Goal: Find specific page/section: Find specific page/section

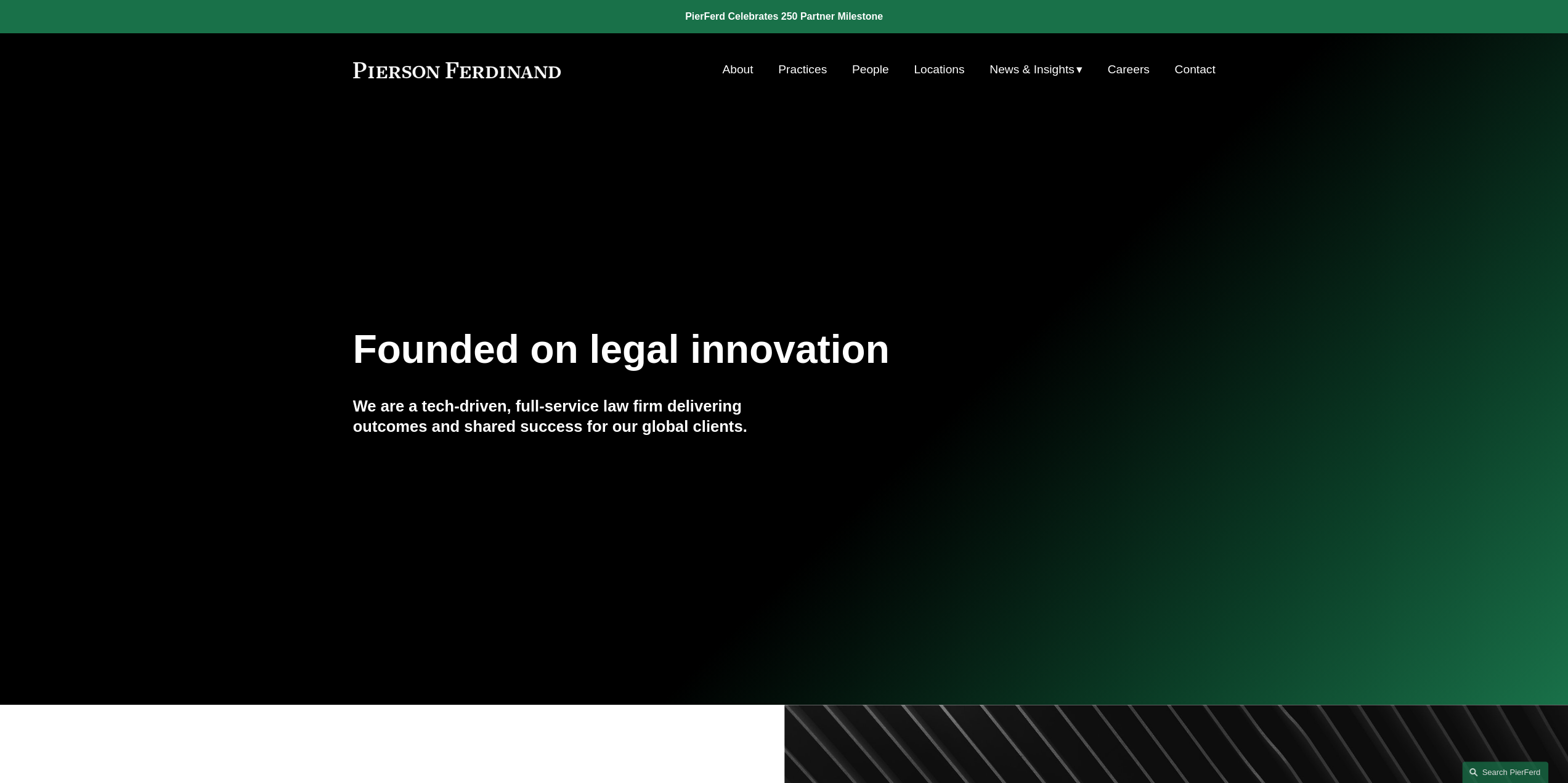
click at [873, 71] on link "People" at bounding box center [870, 69] width 37 height 23
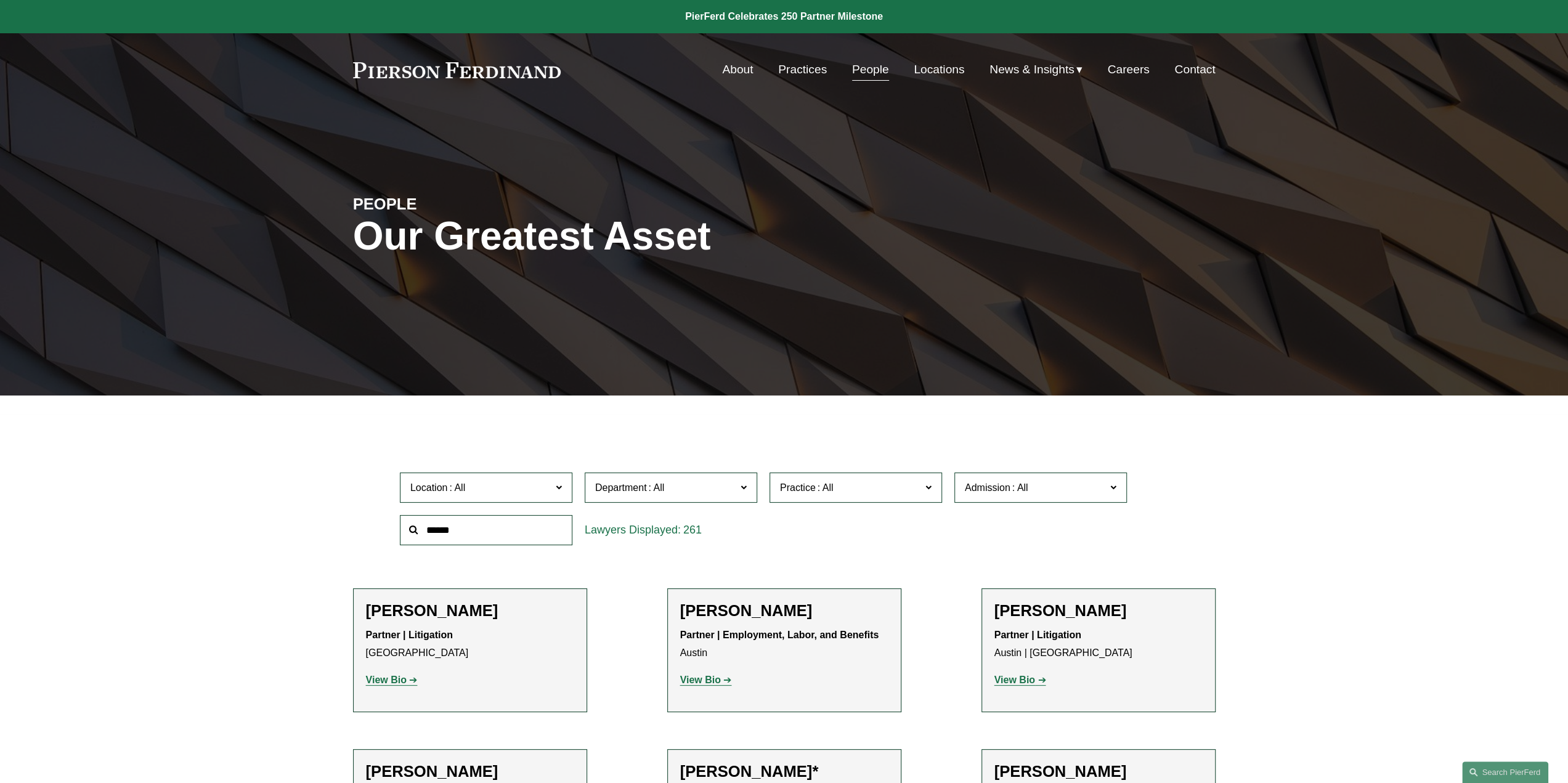
click at [791, 72] on link "Practices" at bounding box center [802, 69] width 48 height 23
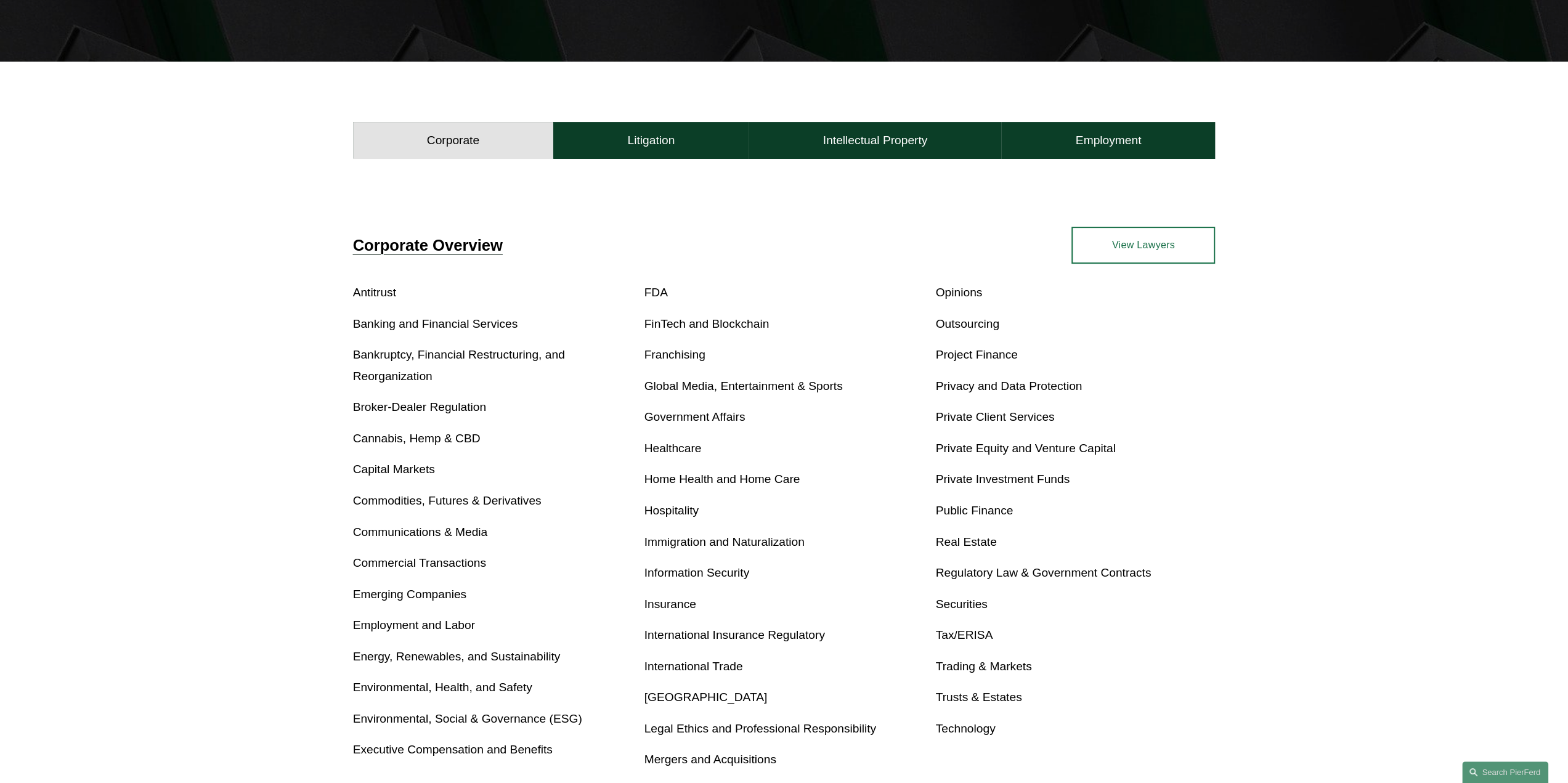
scroll to position [370, 0]
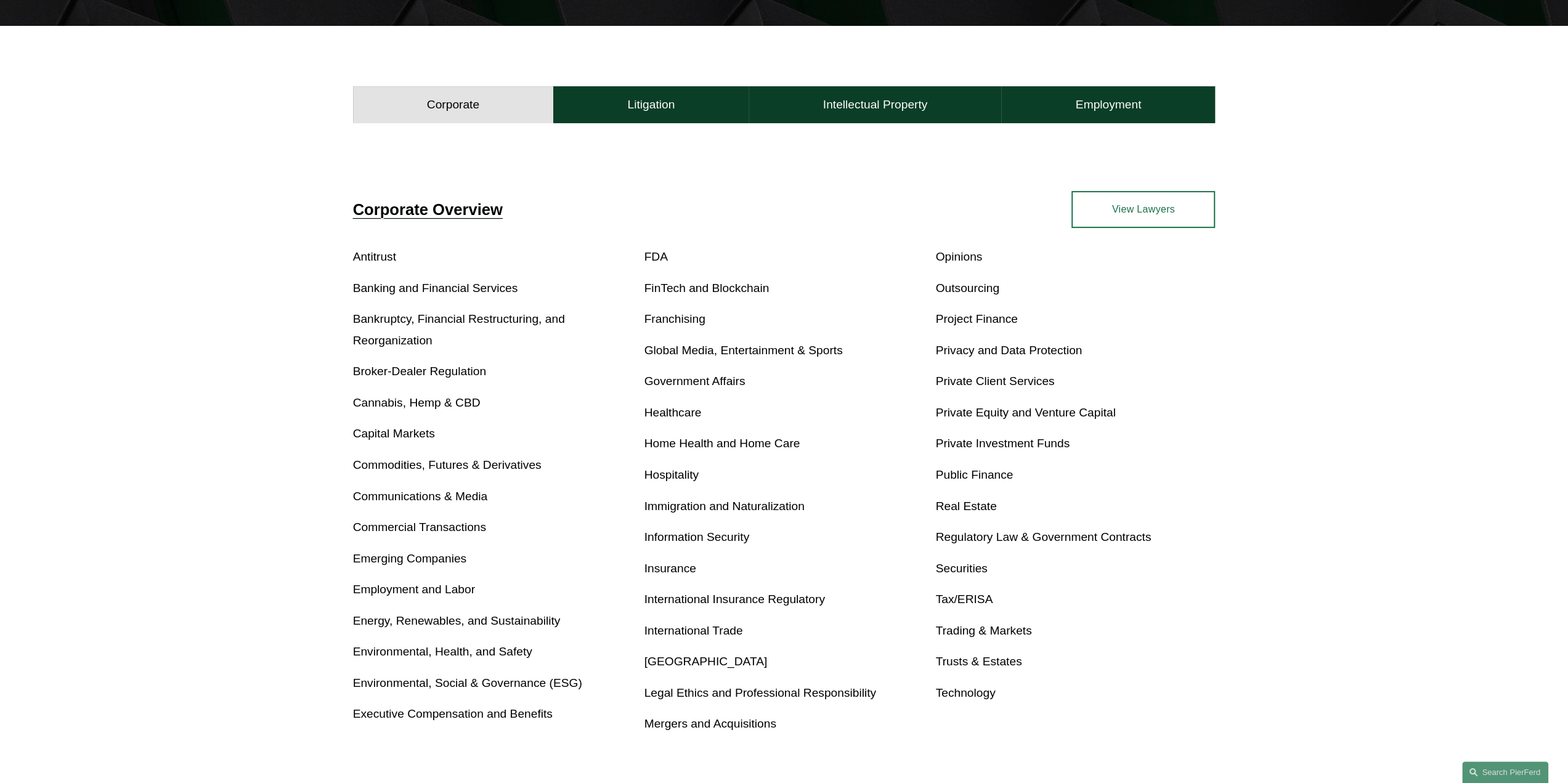
click at [990, 505] on link "Real Estate" at bounding box center [966, 506] width 61 height 13
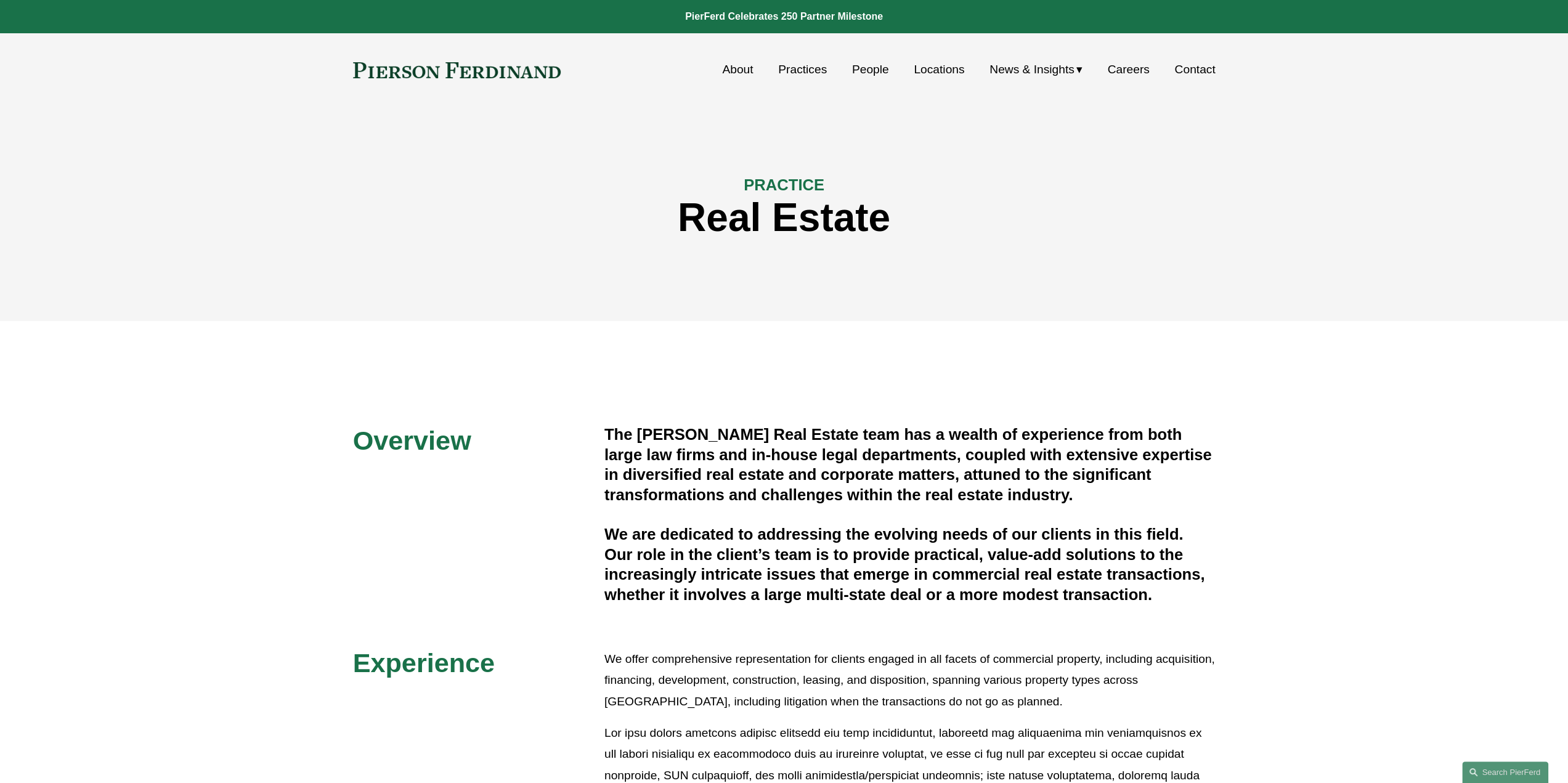
click at [871, 66] on link "People" at bounding box center [870, 69] width 37 height 23
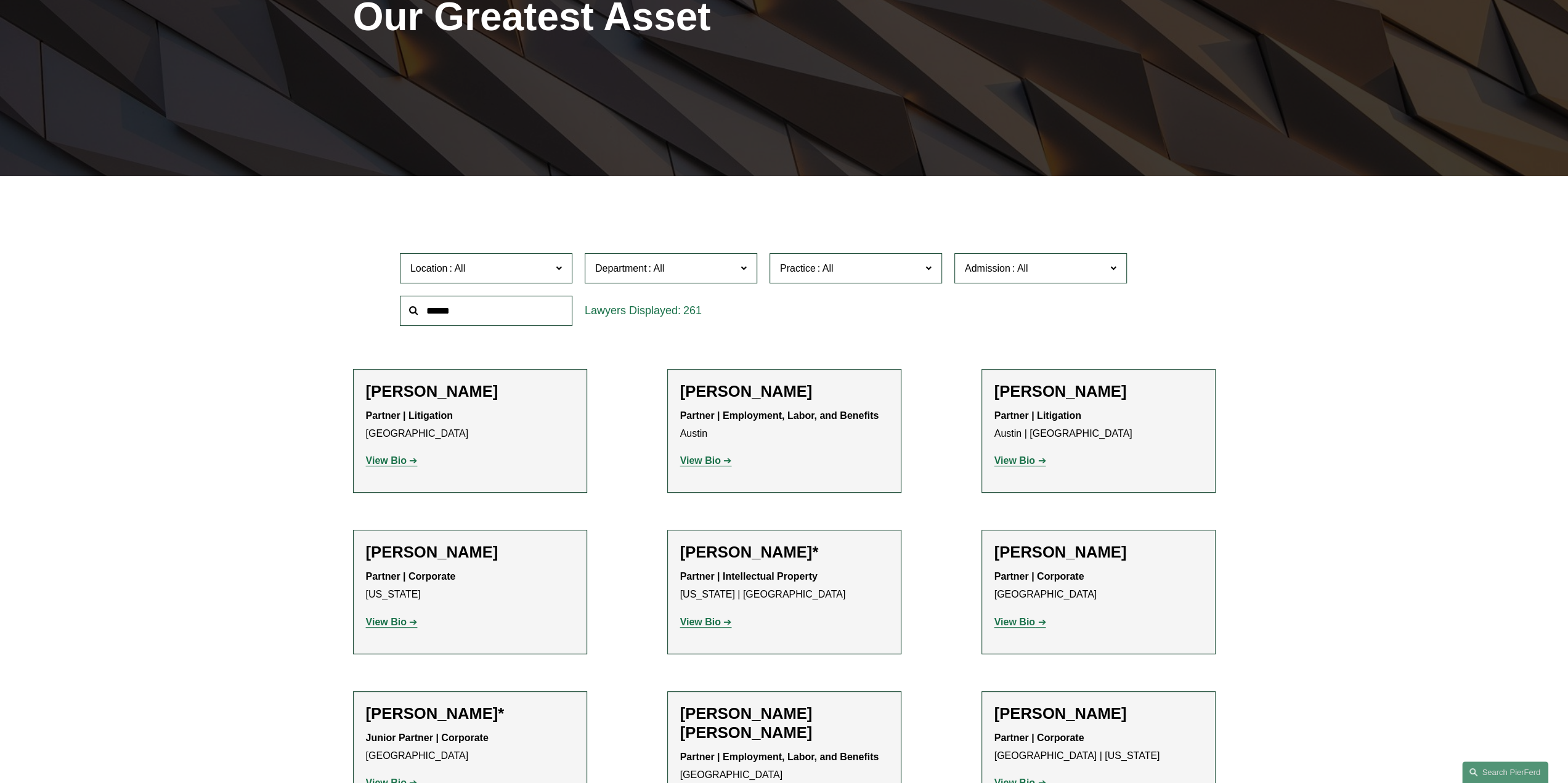
scroll to position [308, 0]
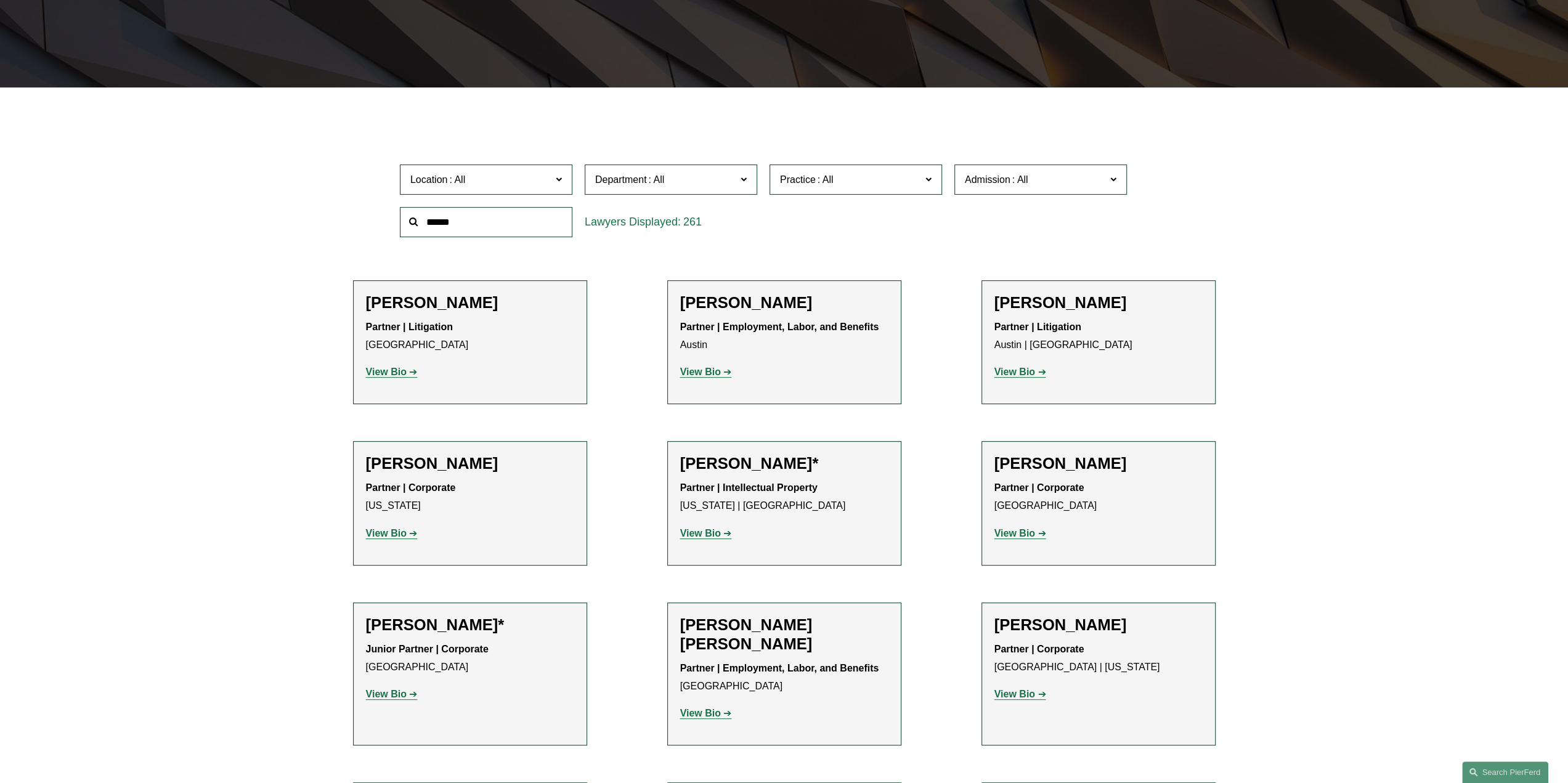
click at [546, 181] on span "Location" at bounding box center [481, 180] width 141 height 17
click at [0, 0] on link "Seattle" at bounding box center [0, 0] width 0 height 0
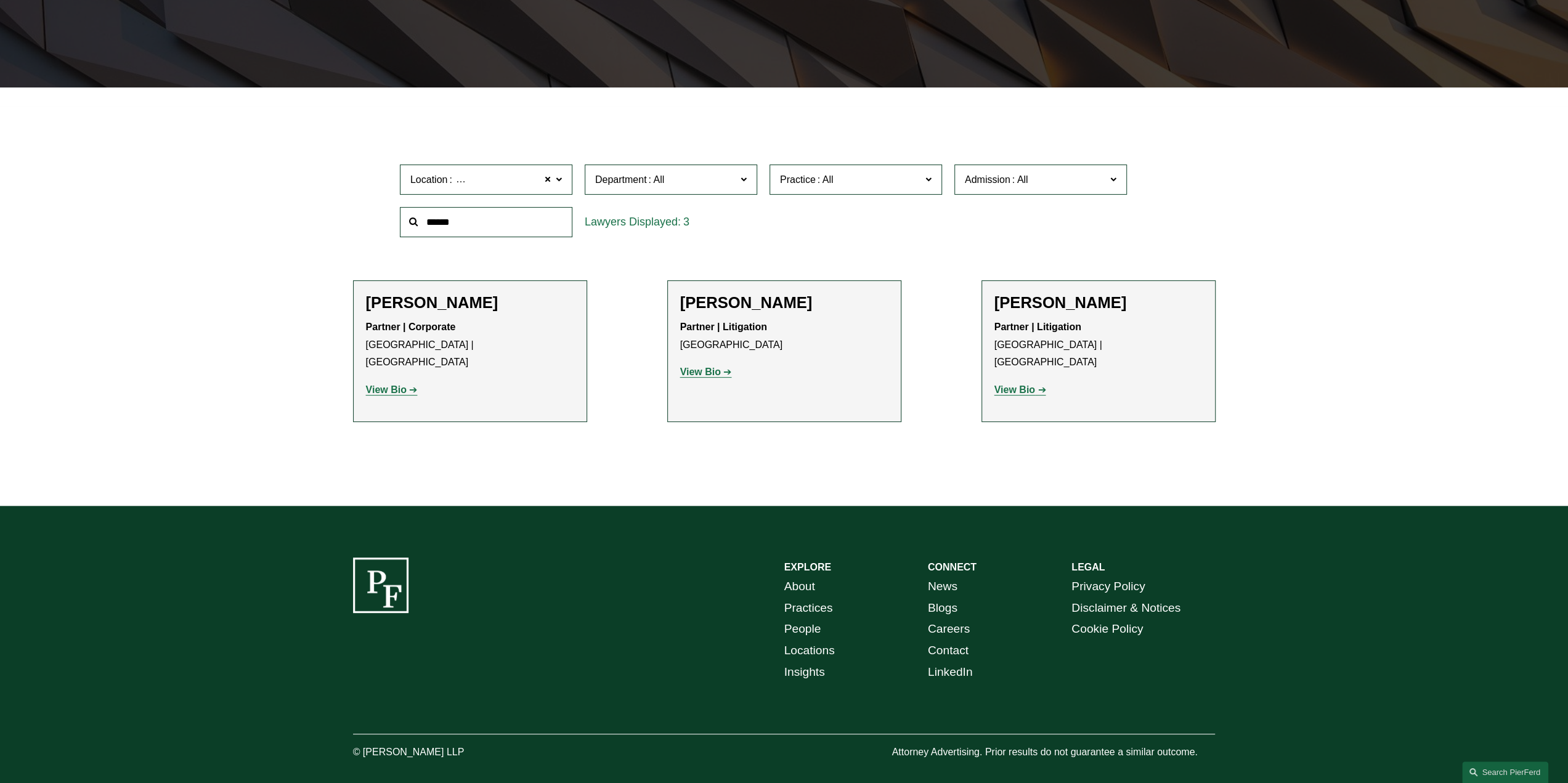
click at [709, 373] on strong "View Bio" at bounding box center [701, 372] width 41 height 11
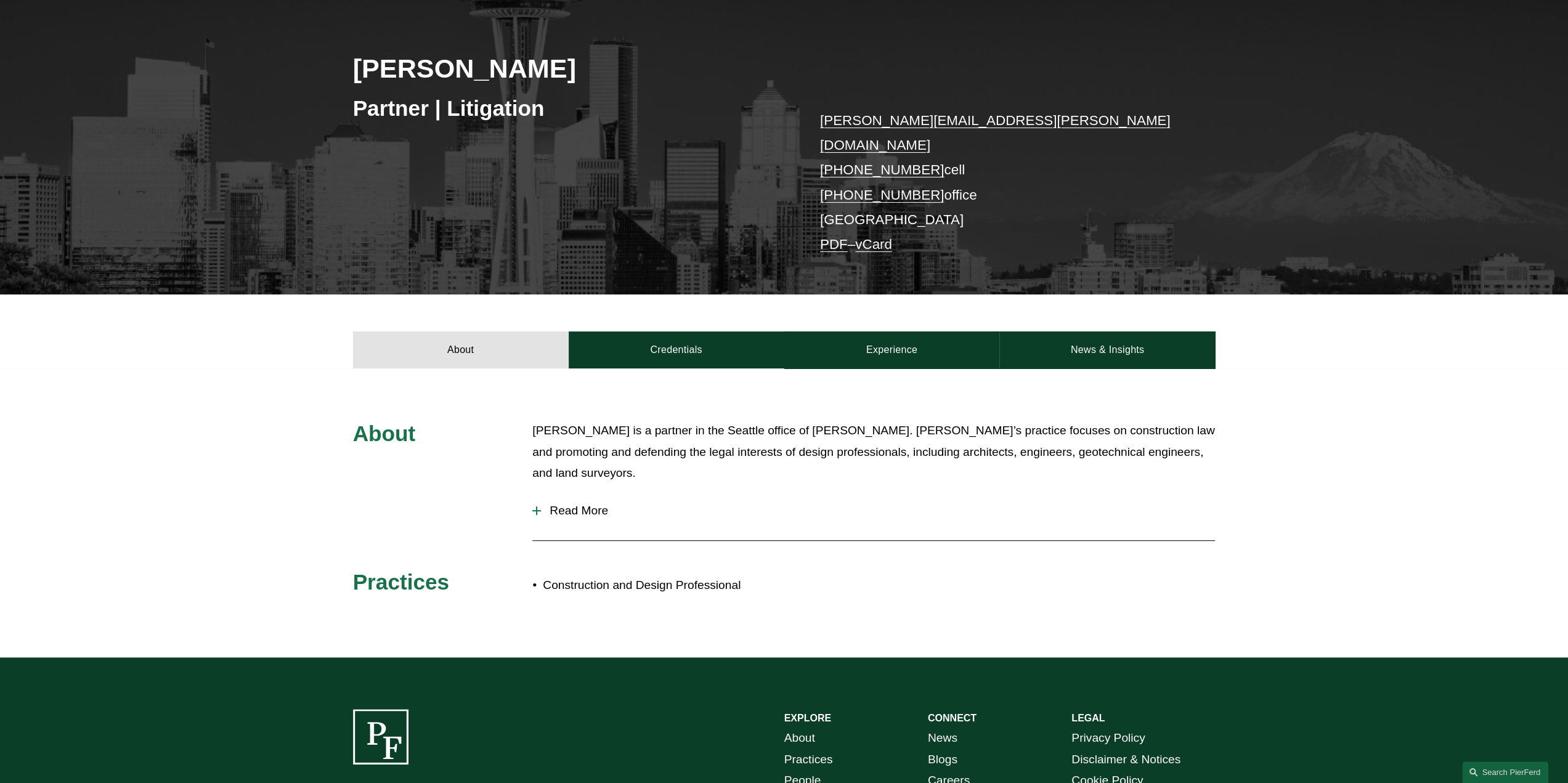
scroll to position [185, 0]
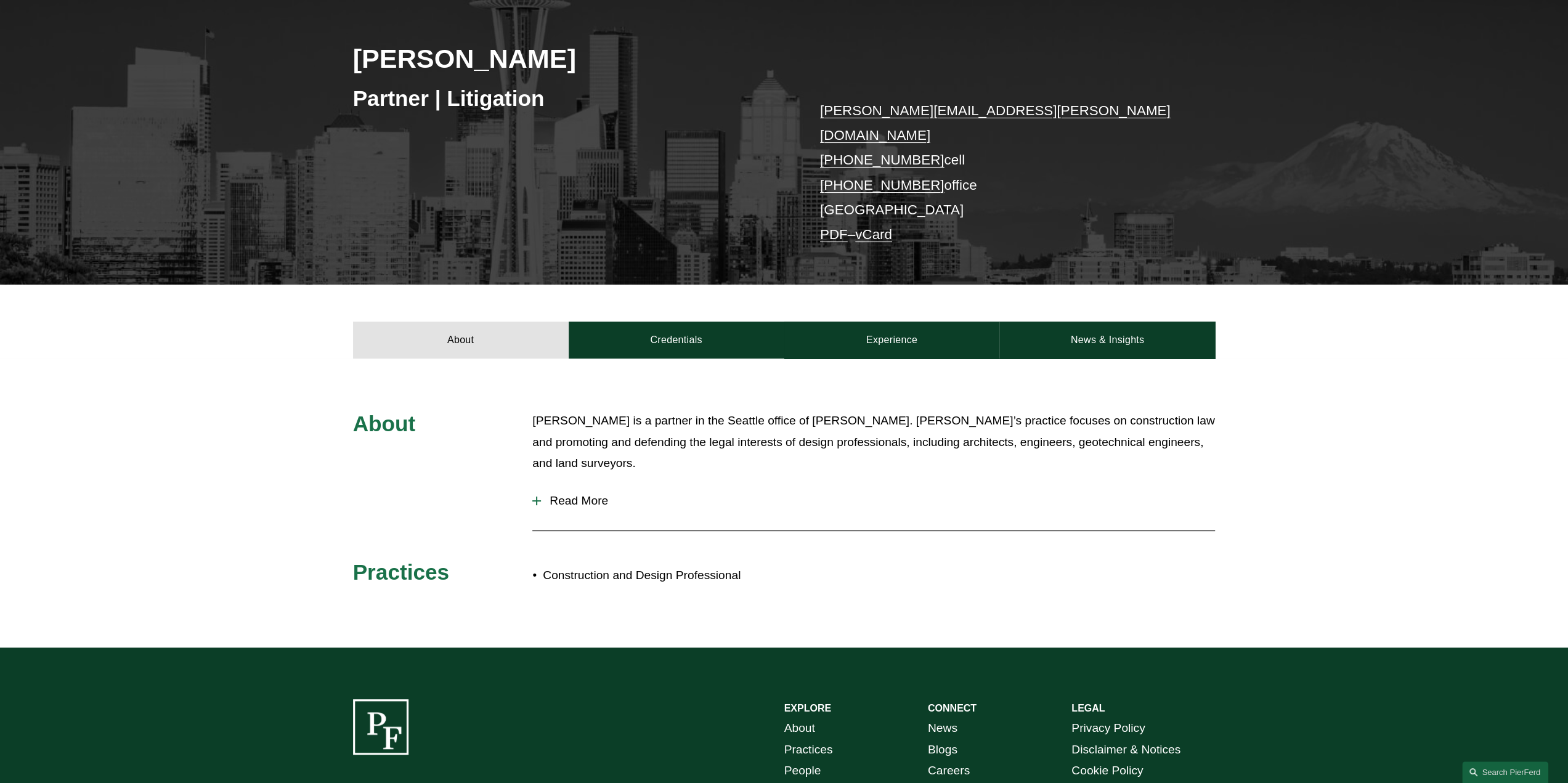
click at [583, 494] on span "Read More" at bounding box center [877, 501] width 674 height 14
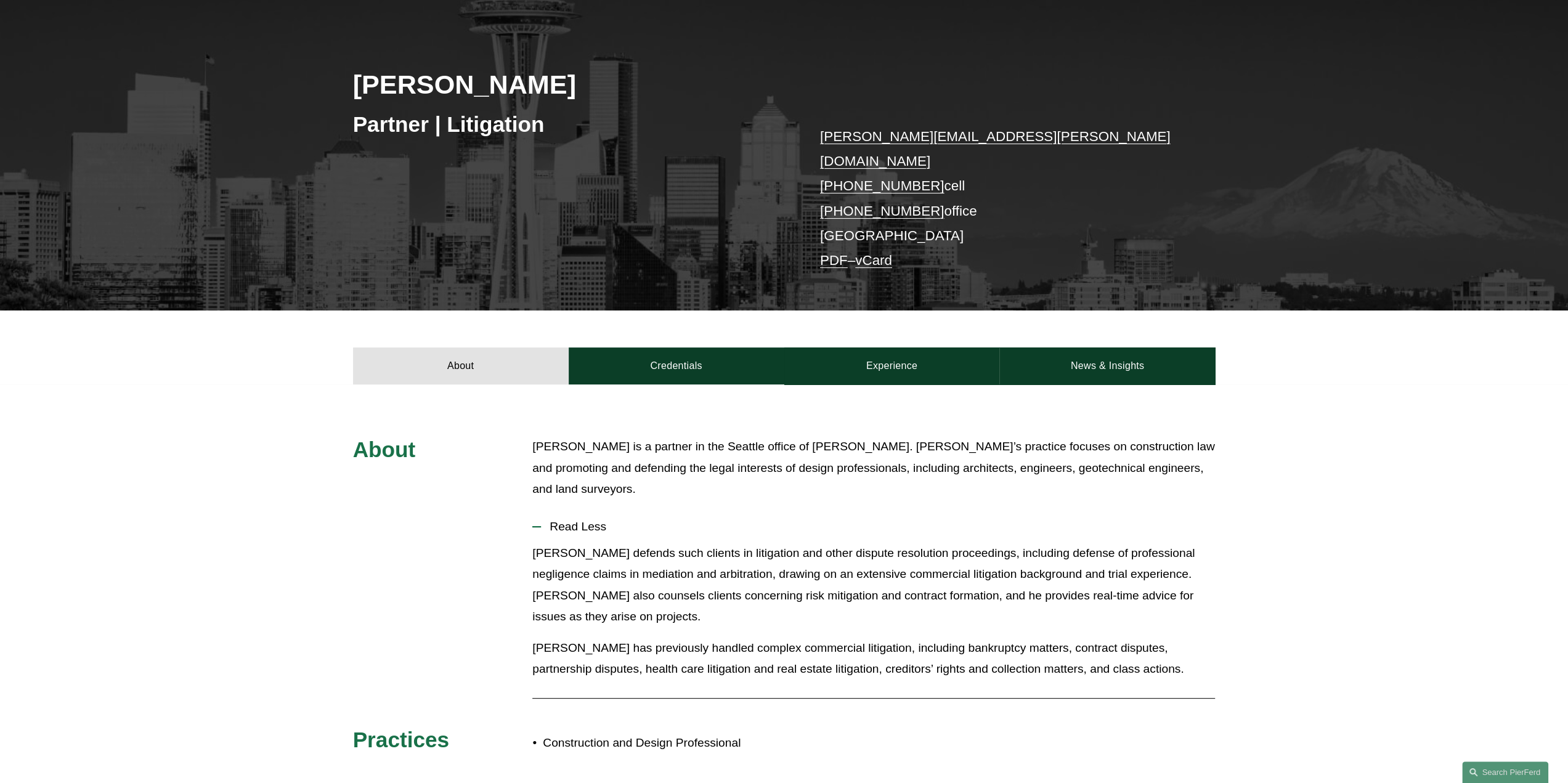
scroll to position [123, 0]
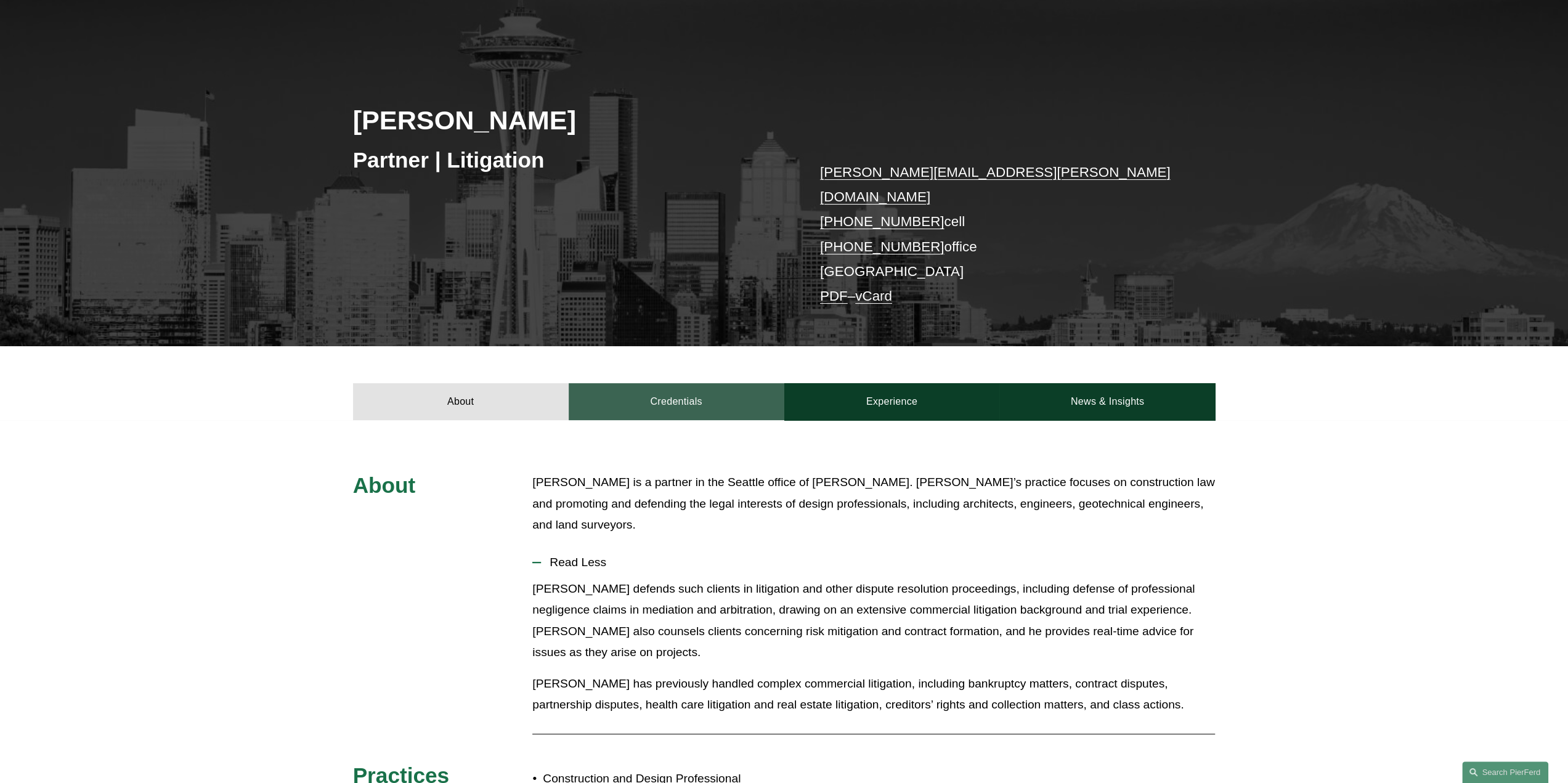
click at [681, 387] on link "Credentials" at bounding box center [676, 402] width 216 height 37
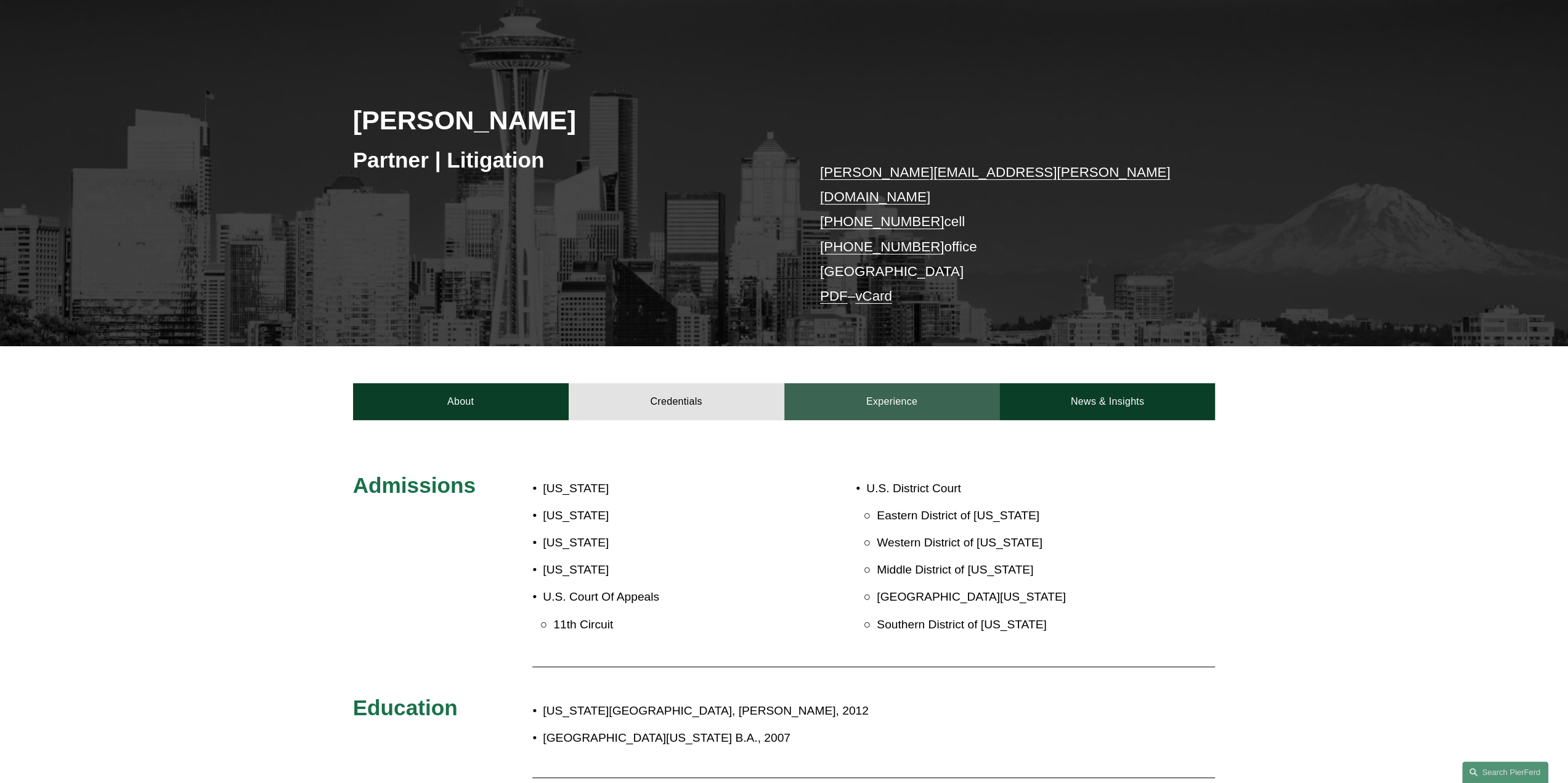
click at [885, 383] on link "Experience" at bounding box center [892, 402] width 216 height 37
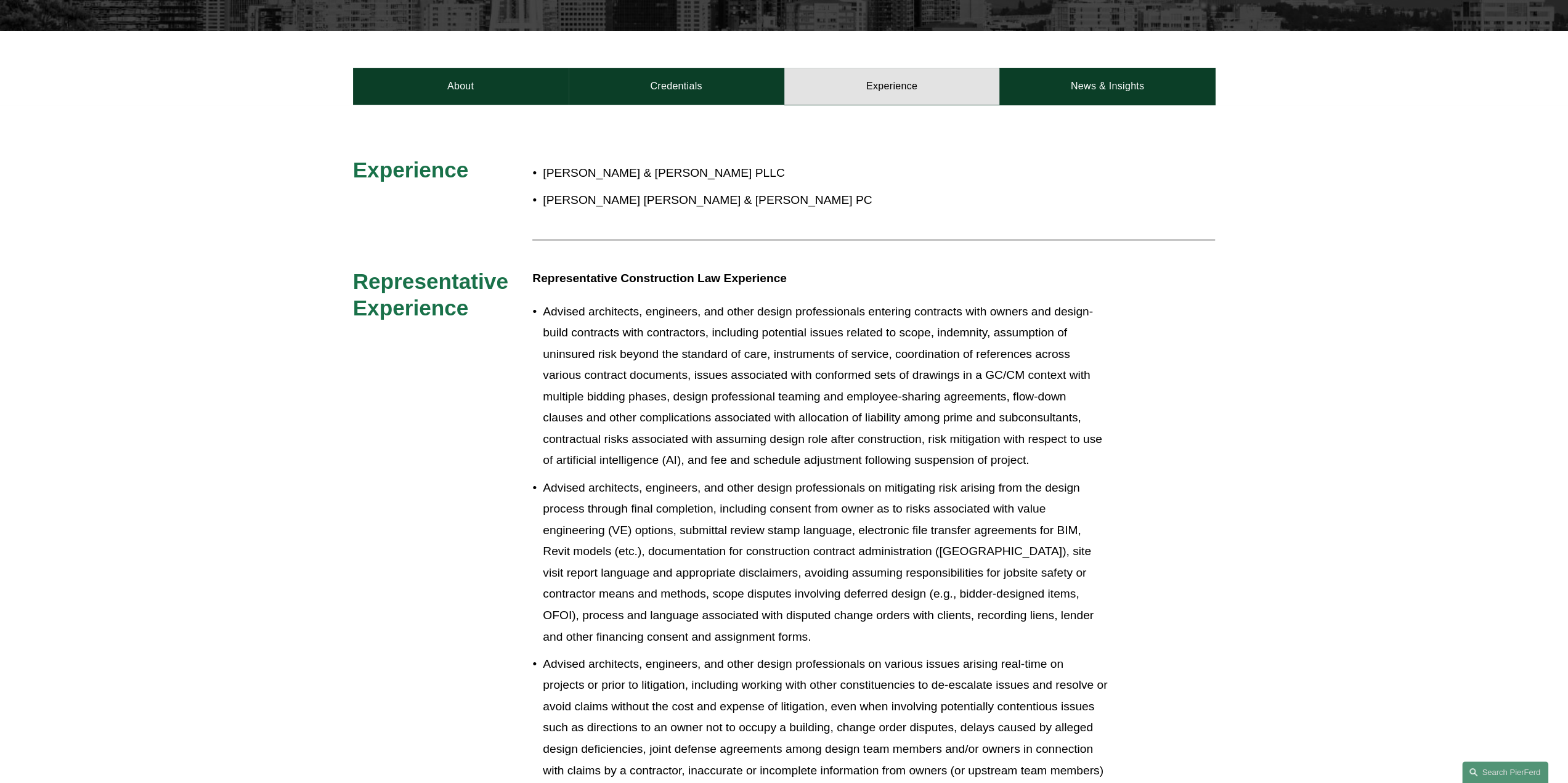
scroll to position [0, 0]
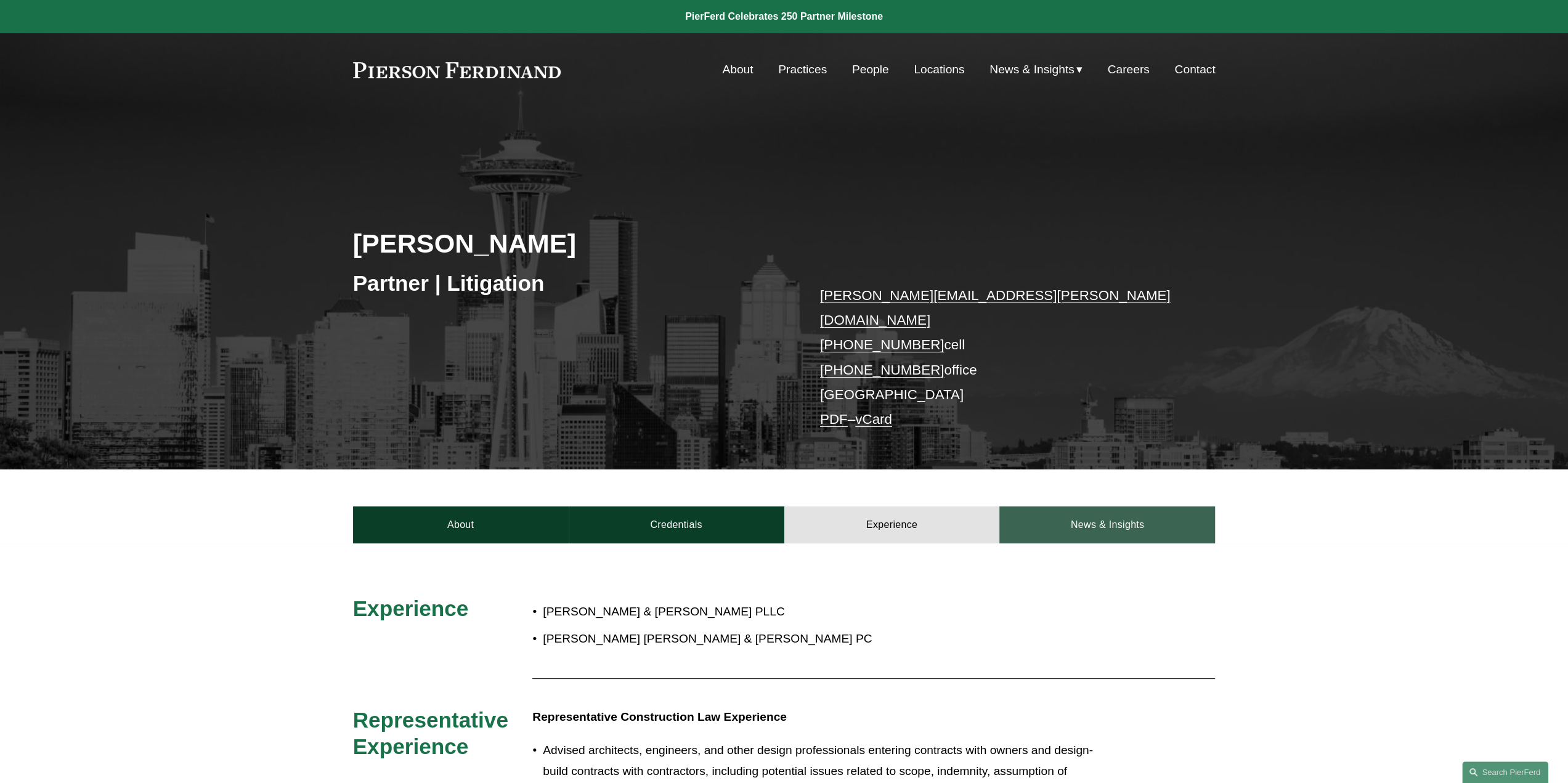
click at [1130, 509] on link "News & Insights" at bounding box center [1107, 525] width 216 height 37
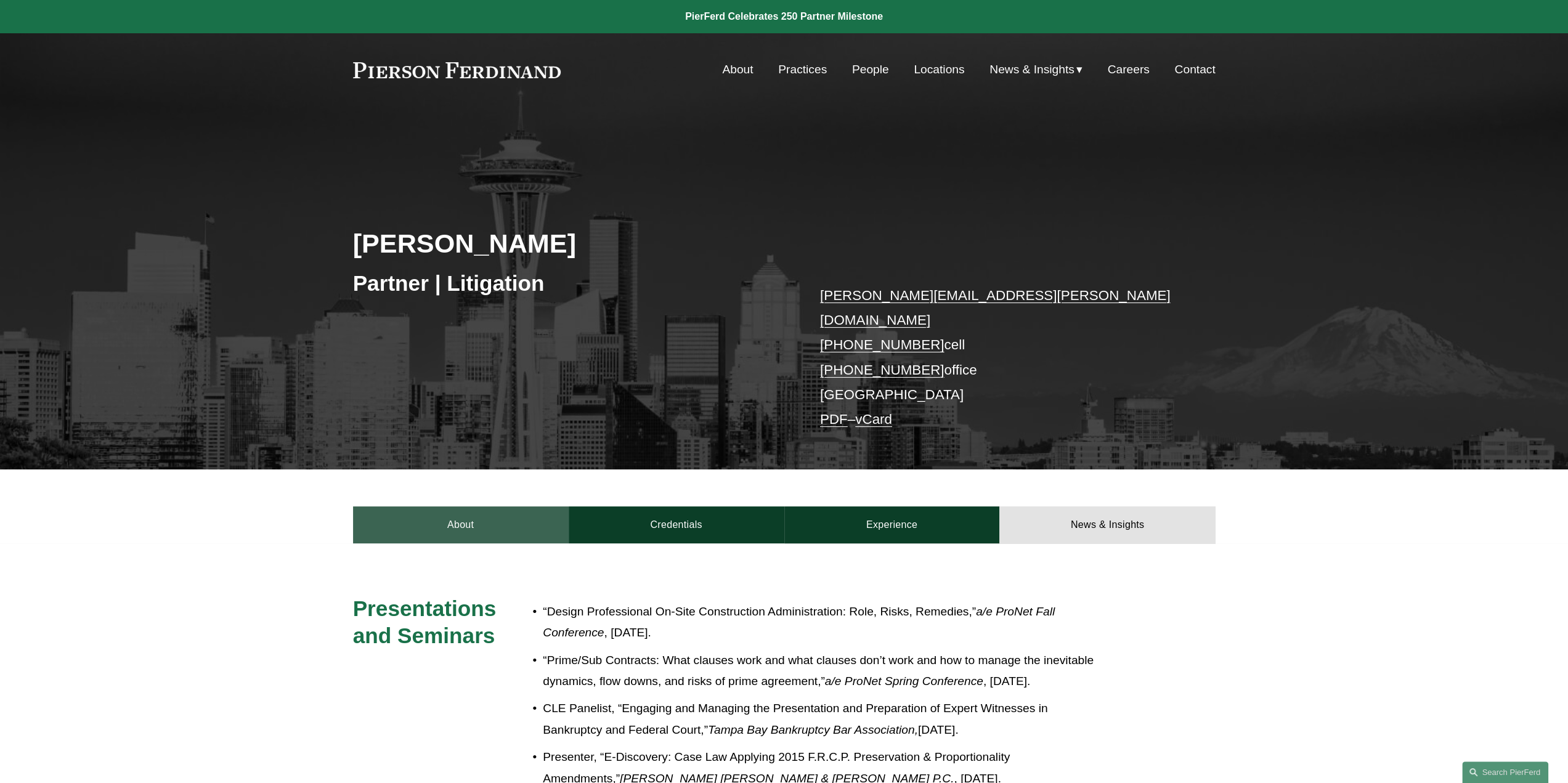
click at [470, 511] on link "About" at bounding box center [461, 525] width 216 height 37
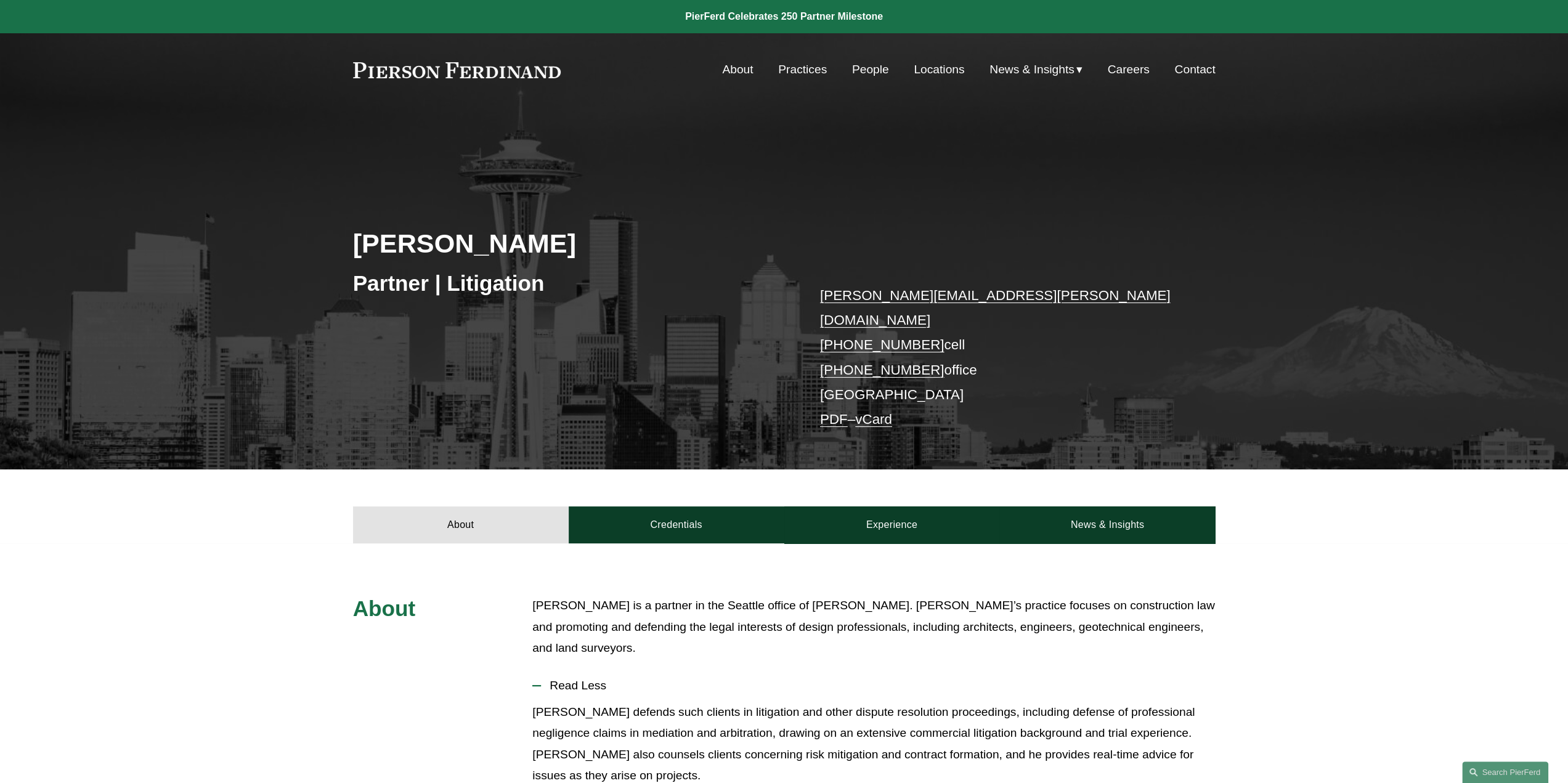
click at [879, 67] on link "People" at bounding box center [870, 69] width 37 height 23
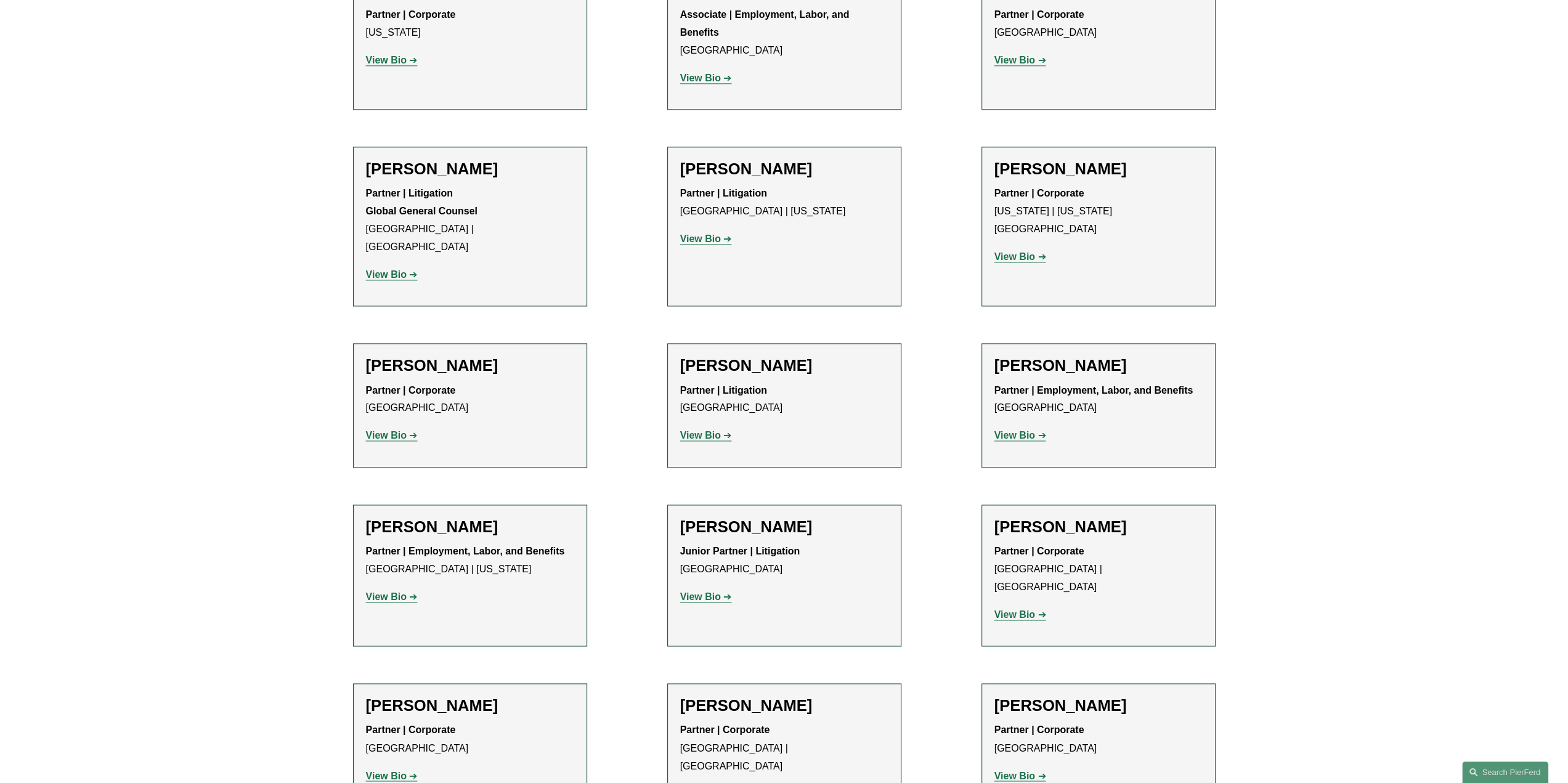
scroll to position [6286, 0]
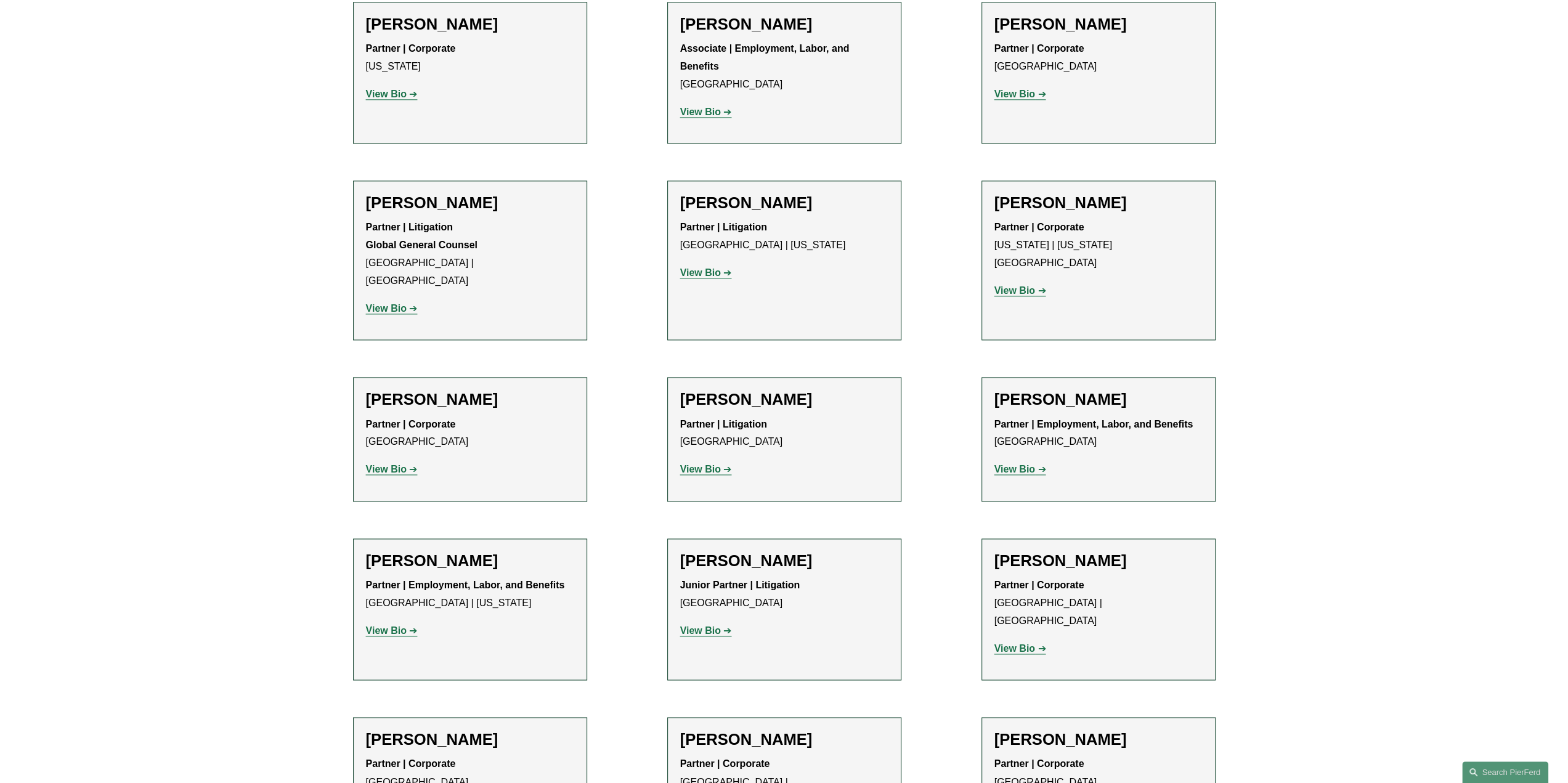
click at [1018, 643] on strong "View Bio" at bounding box center [1015, 649] width 41 height 11
